Goal: Transaction & Acquisition: Book appointment/travel/reservation

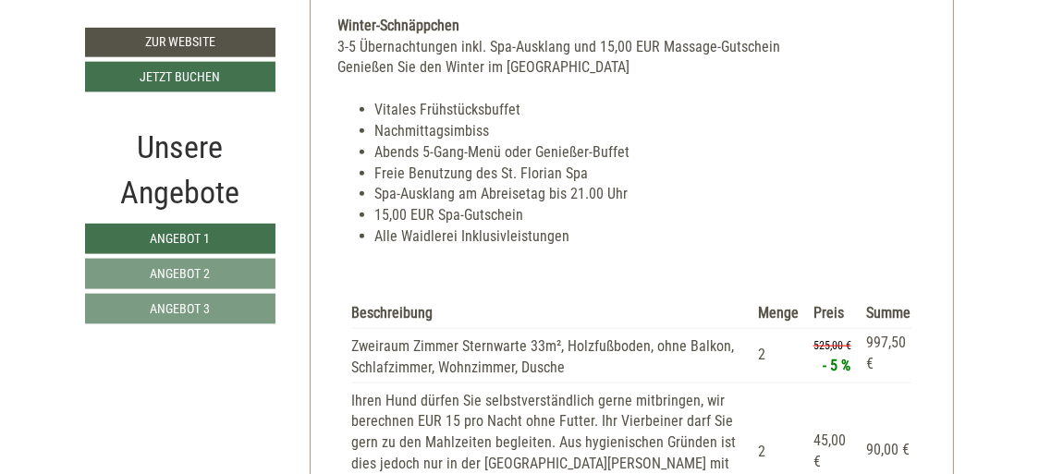
scroll to position [1842, 0]
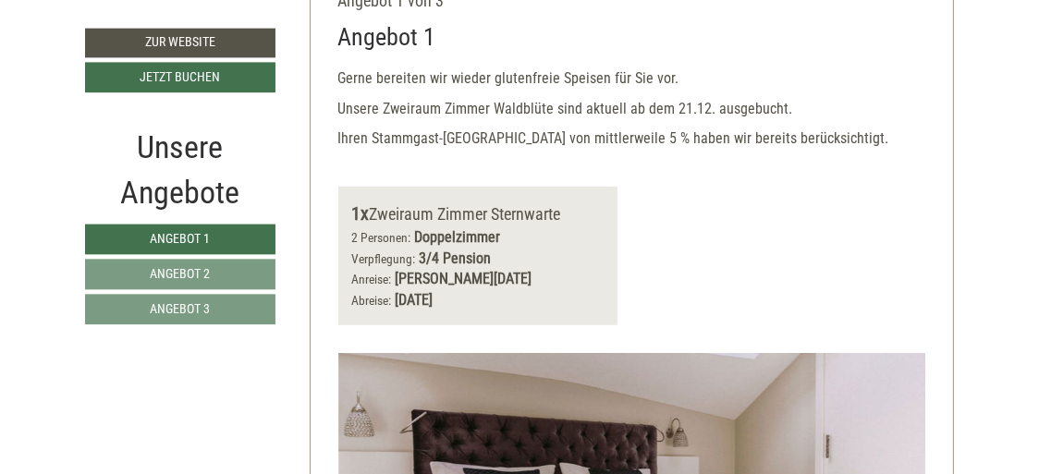
scroll to position [970, 0]
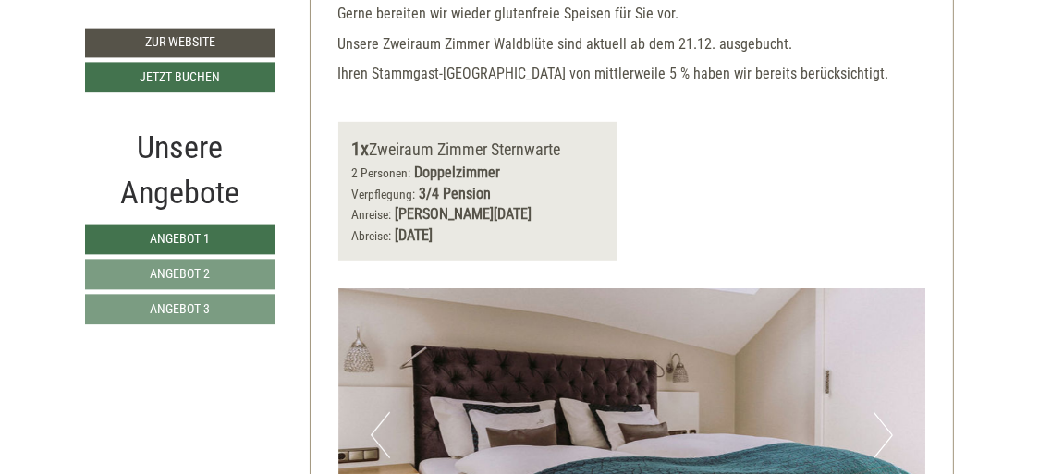
drag, startPoint x: 338, startPoint y: 199, endPoint x: 582, endPoint y: 217, distance: 244.6
copy div "Angebot 1 Gerne bereiten wir wieder glutenfreie Speisen für Sie vor. Unsere Zwe…"
click at [608, 233] on div "1x Zweiraum Zimmer Sternwarte 2 Personen: Doppelzimmer Verpflegung: 3/4 Pension…" at bounding box center [478, 190] width 280 height 139
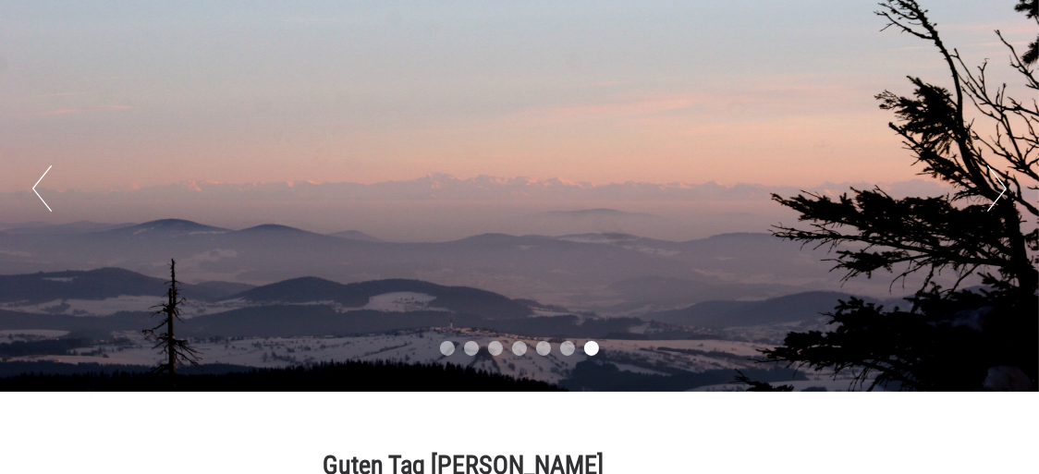
scroll to position [0, 0]
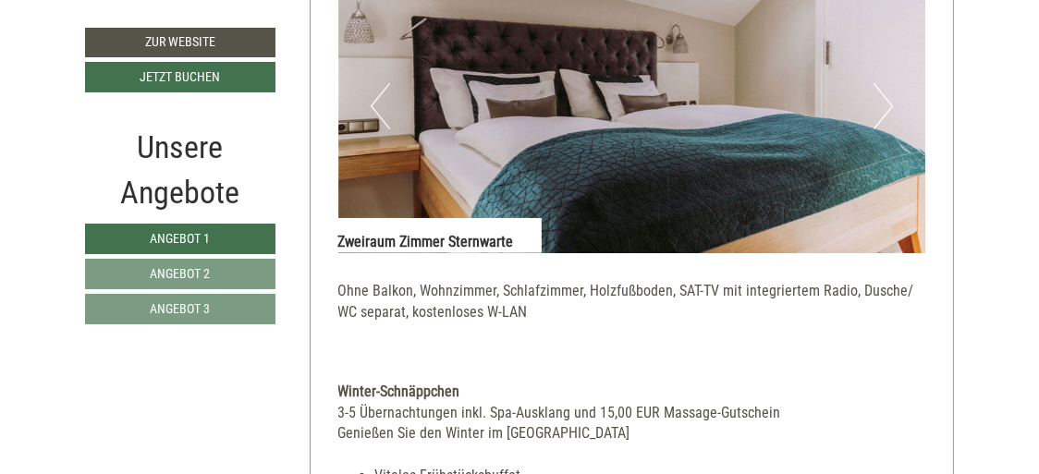
scroll to position [1310, 0]
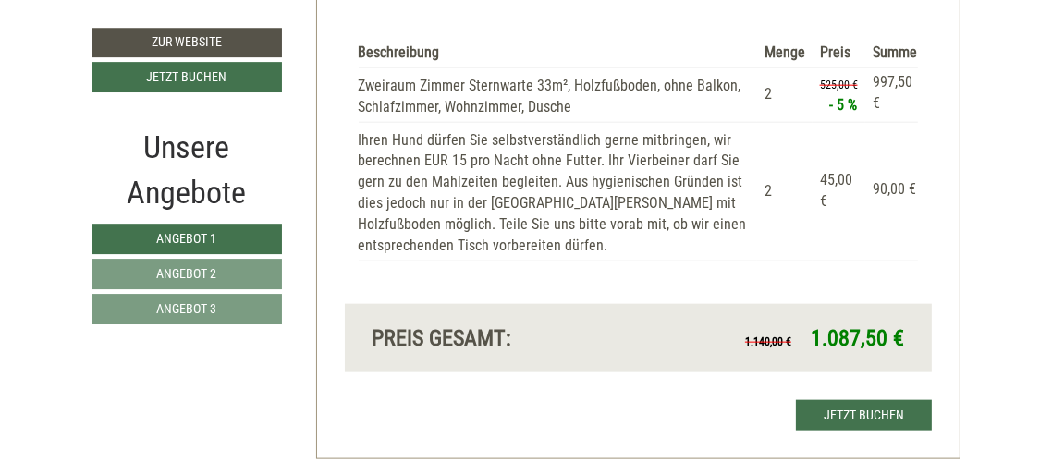
scroll to position [2031, 0]
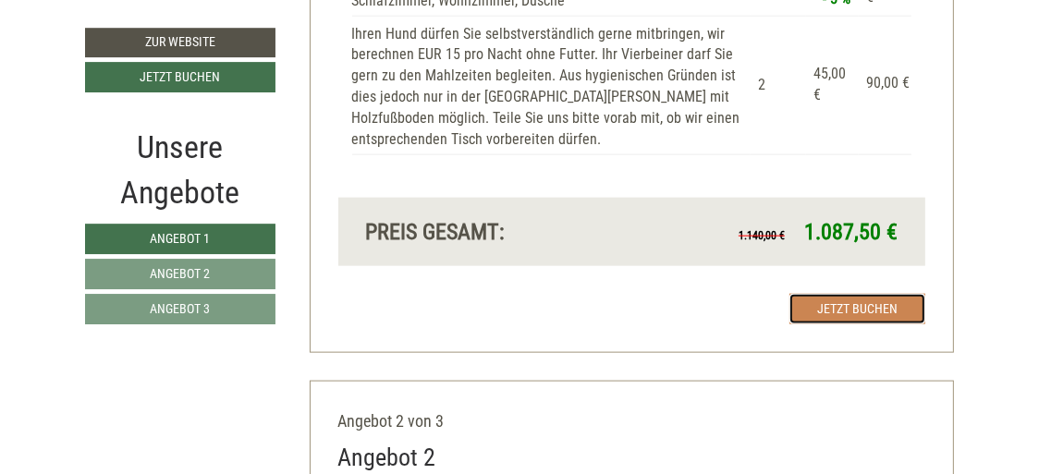
click at [862, 312] on link "Jetzt buchen" at bounding box center [857, 309] width 136 height 30
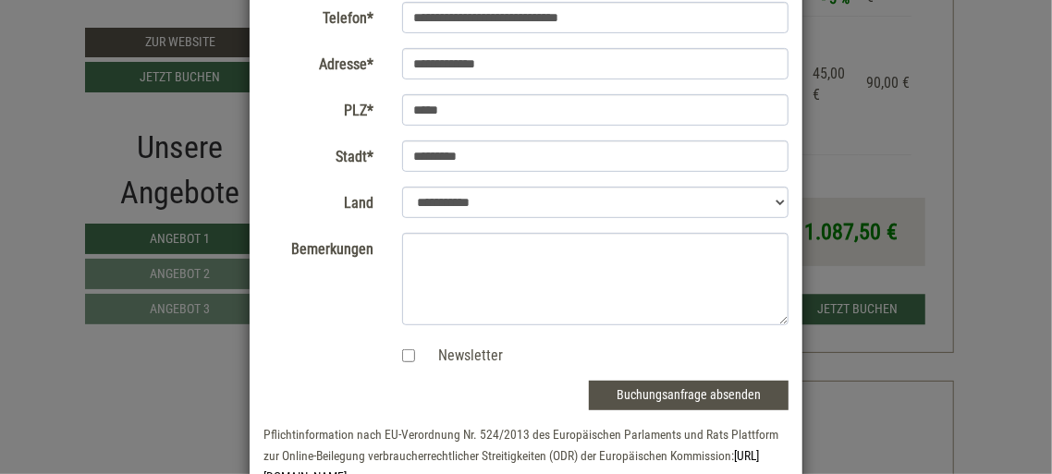
scroll to position [361, 0]
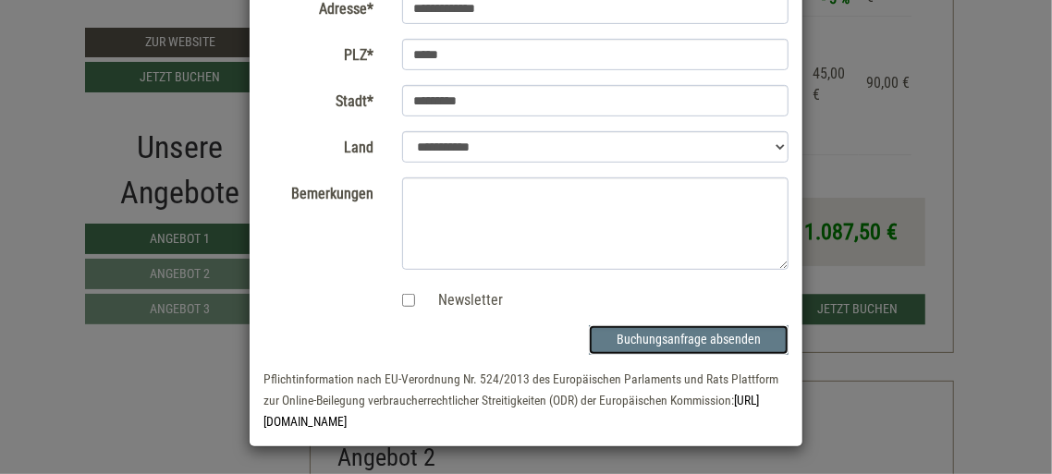
click at [708, 340] on button "Buchungsanfrage absenden" at bounding box center [689, 340] width 200 height 30
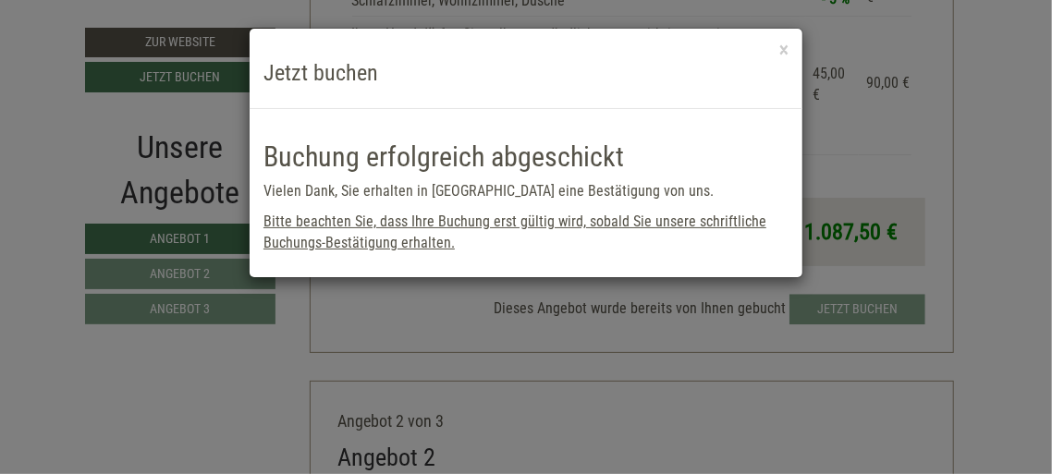
scroll to position [0, 0]
